Goal: Task Accomplishment & Management: Manage account settings

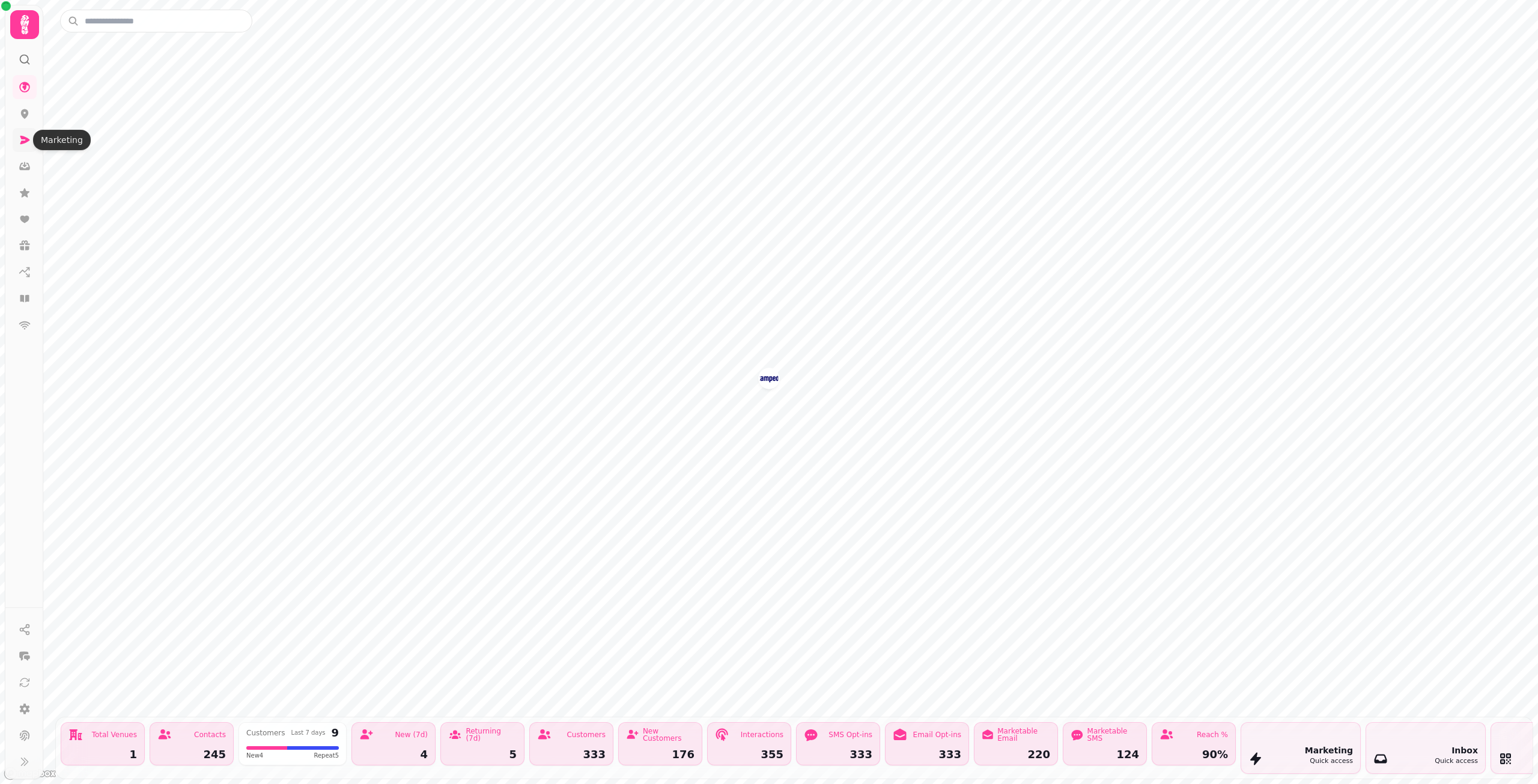
click at [26, 136] on icon at bounding box center [24, 139] width 12 height 12
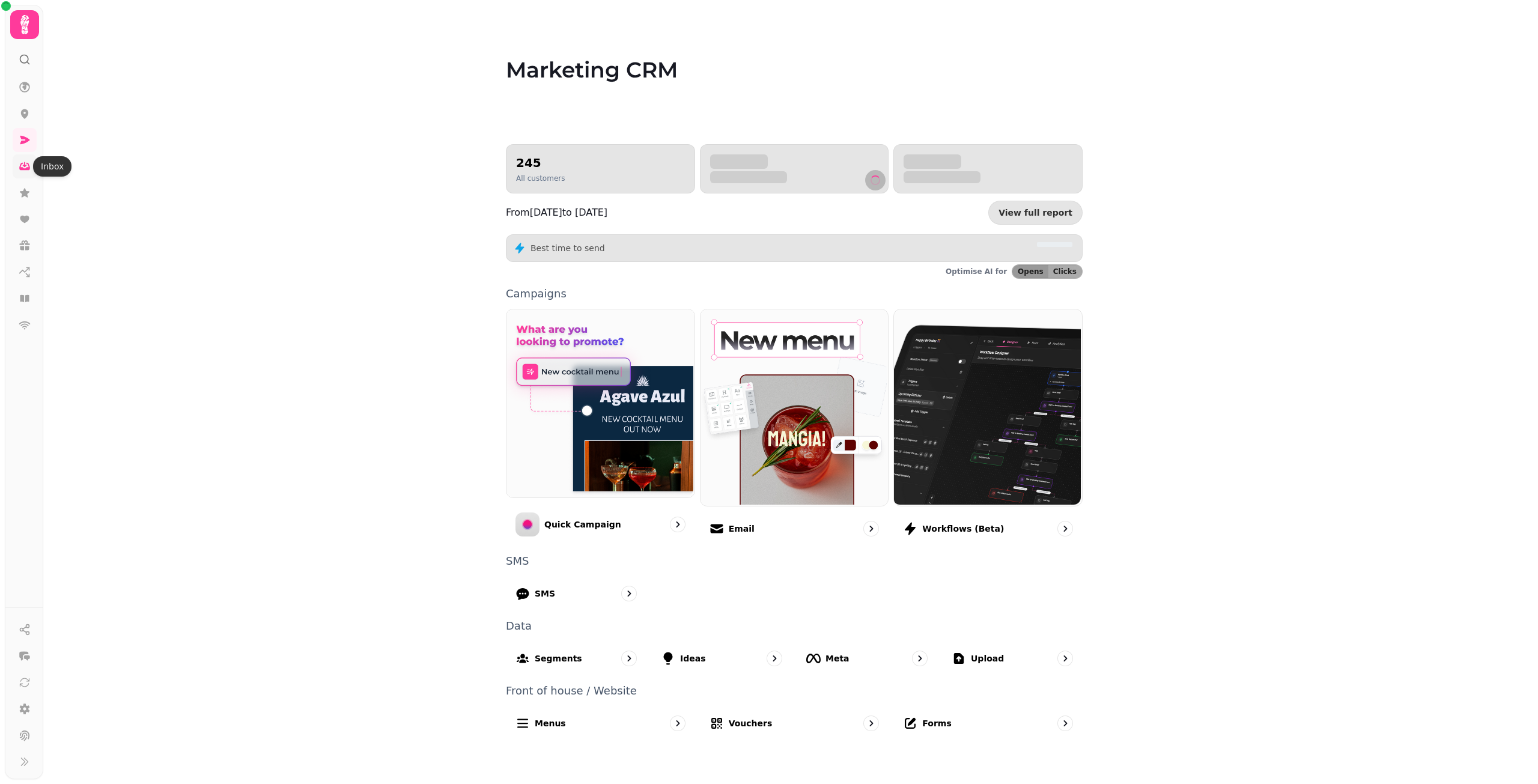
click at [31, 165] on link at bounding box center [25, 167] width 24 height 24
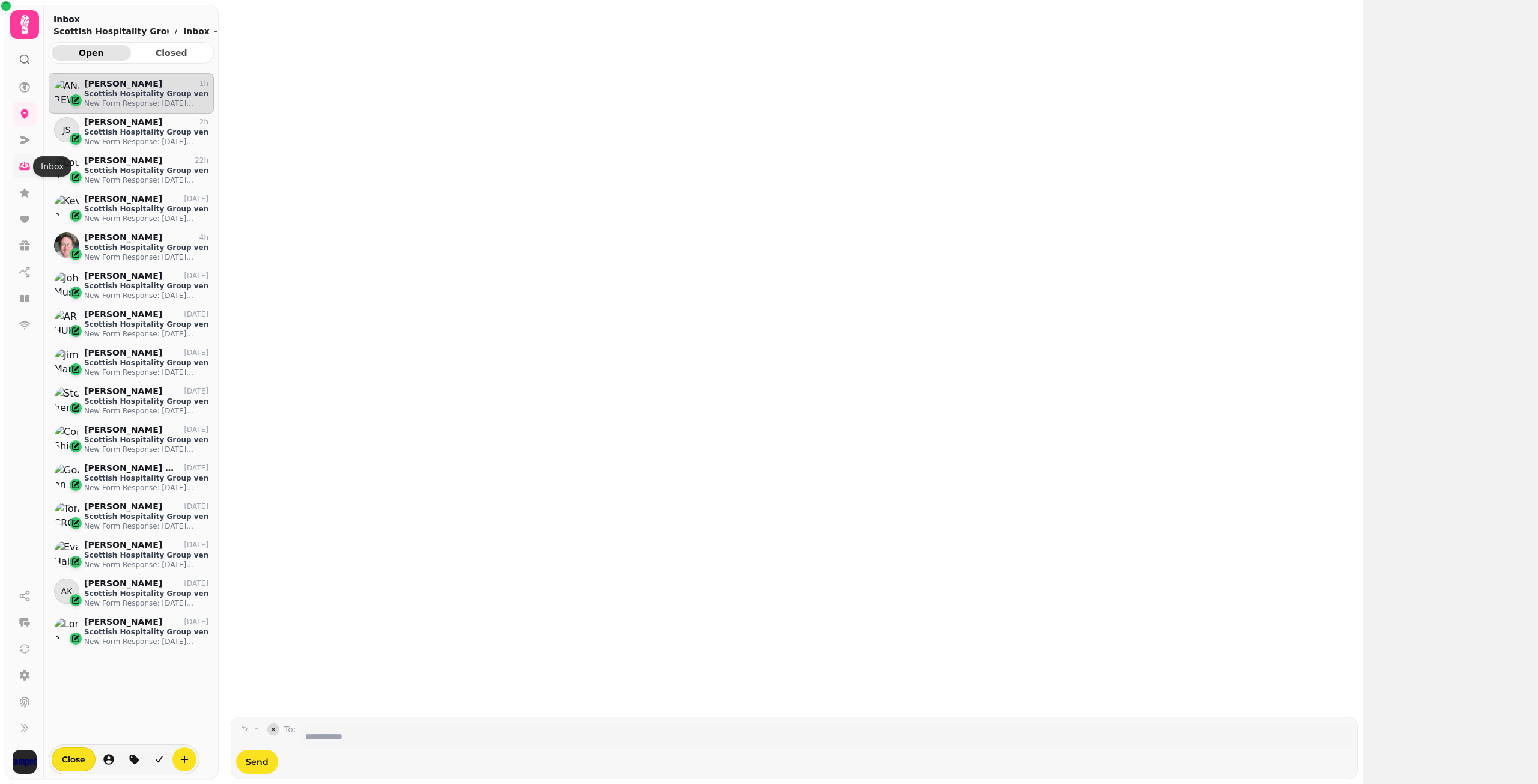
scroll to position [682, 156]
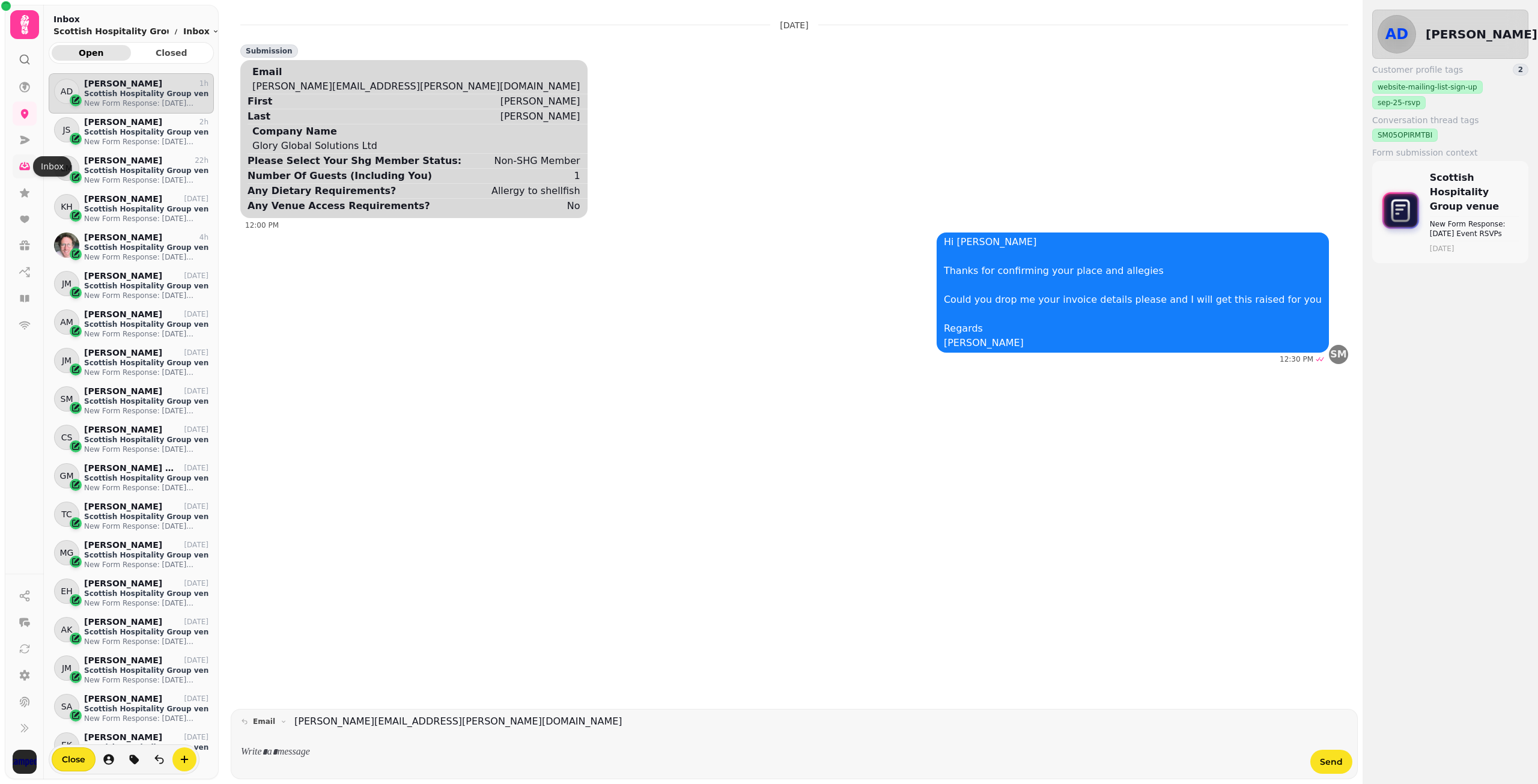
click at [19, 165] on icon at bounding box center [24, 166] width 12 height 12
click at [25, 730] on icon at bounding box center [24, 728] width 12 height 12
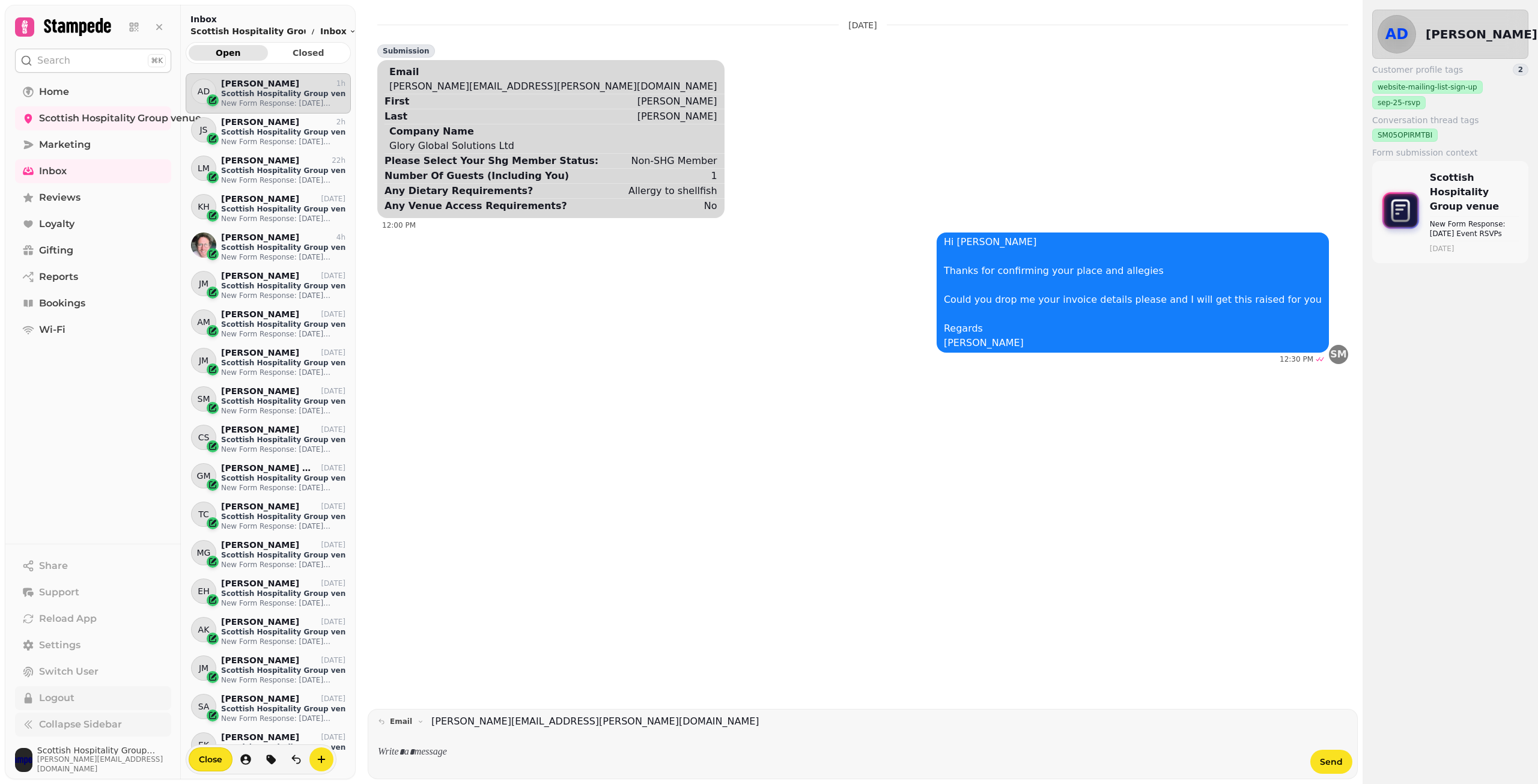
click at [104, 696] on button "Logout" at bounding box center [93, 698] width 156 height 24
click at [1490, 26] on button "Logout" at bounding box center [1488, 36] width 50 height 24
